Goal: Information Seeking & Learning: Learn about a topic

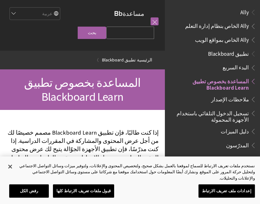
scroll to position [66, 0]
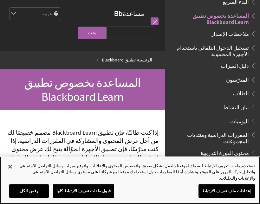
click at [229, 191] on button "إعدادات ملف تعريف الارتباط" at bounding box center [227, 191] width 57 height 13
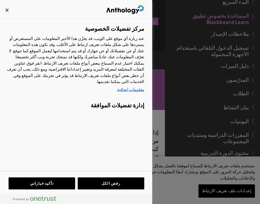
click at [224, 173] on div at bounding box center [130, 102] width 260 height 204
click at [224, 174] on div at bounding box center [130, 102] width 260 height 204
click at [13, 11] on button "إغلاق" at bounding box center [7, 10] width 14 height 14
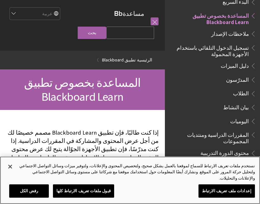
click at [9, 172] on button "إغلاق" at bounding box center [10, 167] width 14 height 14
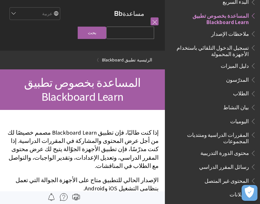
click at [165, 57] on div "كل المنتجات Ally Ally الخاص بنظام إدارة التعلم Ally الخاص بمواقع الويب Ally All…" at bounding box center [212, 102] width 95 height 204
